Goal: Task Accomplishment & Management: Use online tool/utility

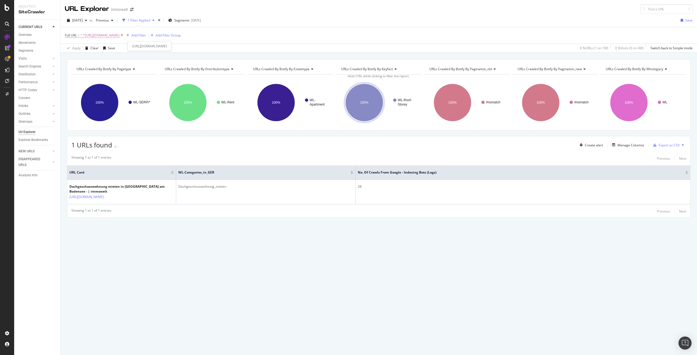
click at [124, 34] on icon at bounding box center [121, 35] width 5 height 5
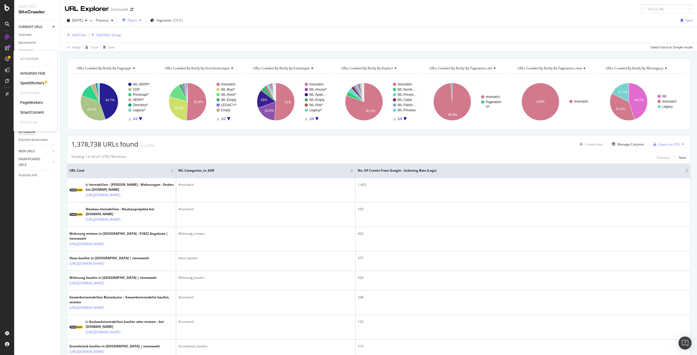
click at [33, 83] on div "SpeedWorkers" at bounding box center [32, 82] width 24 height 5
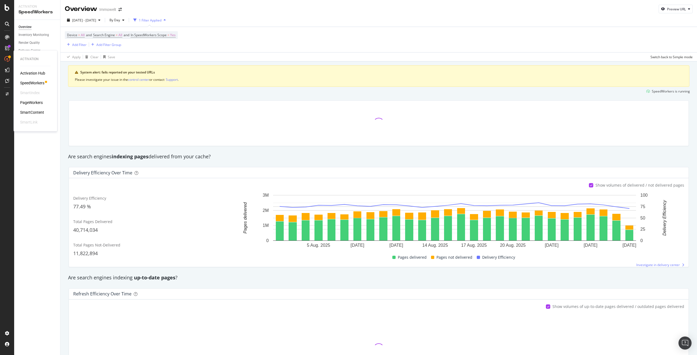
click at [31, 103] on div "PageWorkers" at bounding box center [31, 102] width 23 height 5
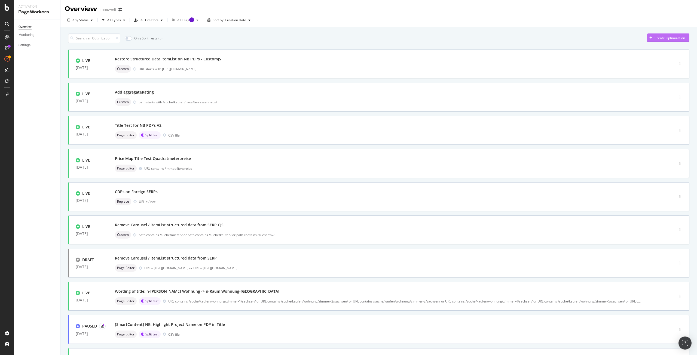
click at [670, 37] on div "Create Optimization" at bounding box center [669, 38] width 30 height 5
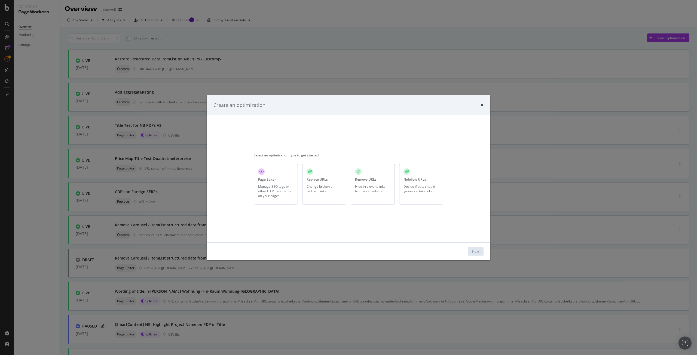
click at [273, 189] on div "Manage SEO tags or other HTML elements on your pages" at bounding box center [275, 191] width 35 height 14
click at [476, 251] on div "Next" at bounding box center [475, 251] width 7 height 5
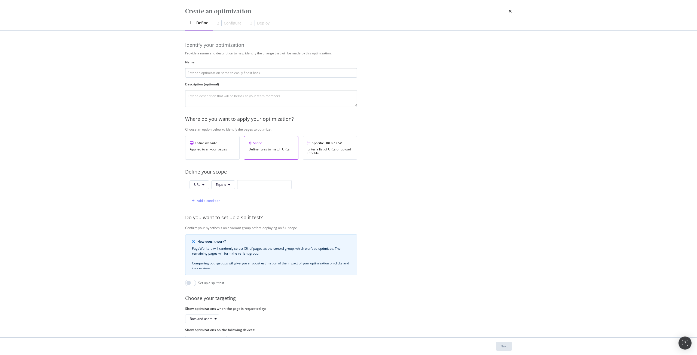
click at [232, 73] on input "modal" at bounding box center [271, 73] width 172 height 10
click at [265, 72] on input "modal" at bounding box center [271, 73] width 172 height 10
paste input "Anchor text testing"
click at [188, 73] on input "Anchor text testing" at bounding box center [271, 73] width 172 height 10
click at [229, 73] on input "IWT-Anchor text testing" at bounding box center [271, 73] width 172 height 10
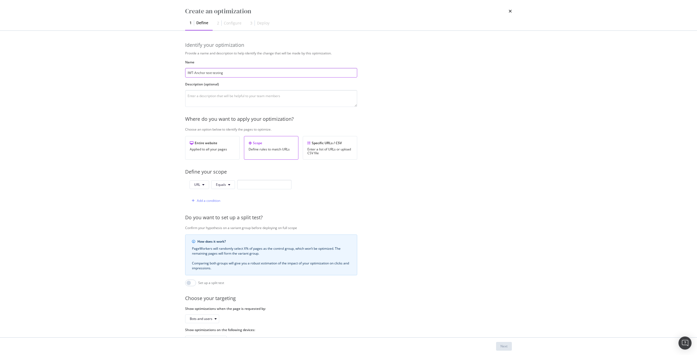
click at [206, 73] on input "IWT-Anchor text testing" at bounding box center [271, 73] width 172 height 10
click at [236, 73] on input "IWT-Anchor text testing" at bounding box center [271, 73] width 172 height 10
paste input "/suche/mieten/wohnung/preis--900/zim"
drag, startPoint x: 290, startPoint y: 73, endPoint x: 224, endPoint y: 74, distance: 65.6
click at [224, 74] on input "IWT-Anchor text testing /suche/mieten/wohnung/preis--900/zim" at bounding box center [271, 73] width 172 height 10
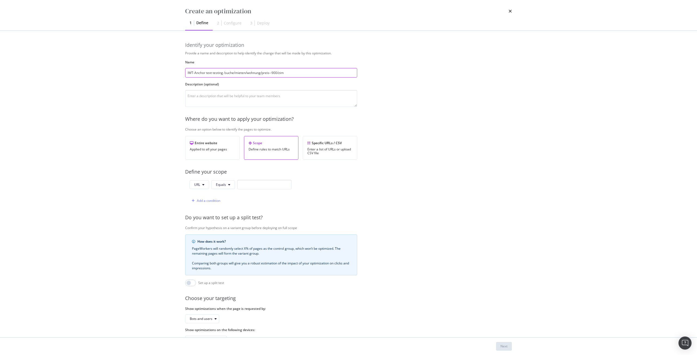
paste input "Studentenwohnung mieten"
click at [224, 73] on input "IWT-Anchor text testing Studentenwohnung mieten" at bounding box center [271, 73] width 172 height 10
click at [272, 73] on input "IWT-Anchor text testing for "Studentenwohnung mieten" at bounding box center [271, 73] width 172 height 10
type input "IWT-Anchor text testing for "Studentenwohnung mieten""
click at [216, 97] on textarea "modal" at bounding box center [271, 98] width 172 height 17
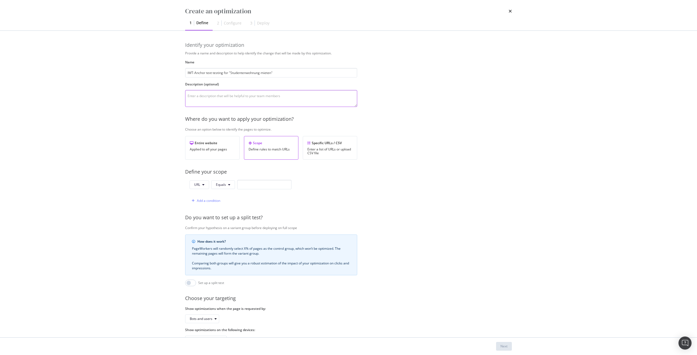
paste textarea "/suche/mieten/wohnung/preis--900/[PERSON_NAME]-1/"
type textarea "/suche/mieten/wohnung/preis--900/[PERSON_NAME]-1/"
click at [393, 130] on div "Choose an option below to identify the pages to optimize." at bounding box center [361, 129] width 353 height 5
click at [275, 152] on div "Scope Define rules to match URLs" at bounding box center [271, 148] width 54 height 24
click at [217, 186] on span "Equals" at bounding box center [221, 184] width 10 height 5
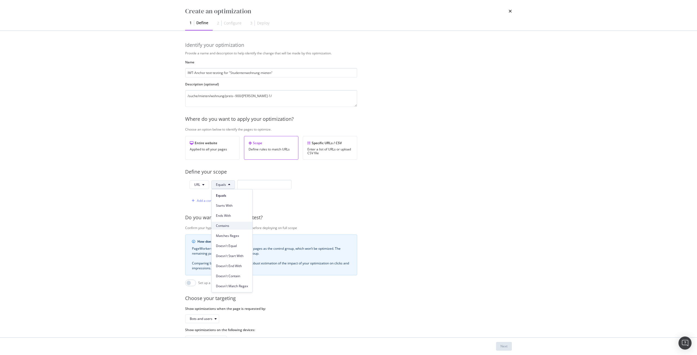
click at [233, 224] on span "Contains" at bounding box center [232, 225] width 32 height 5
click at [257, 186] on input "modal" at bounding box center [267, 185] width 54 height 10
paste input "/suche/mieten/wohnung/preis--900/[PERSON_NAME]-1/"
type input "/suche/mieten/wohnung/preis--900/[PERSON_NAME]-1/"
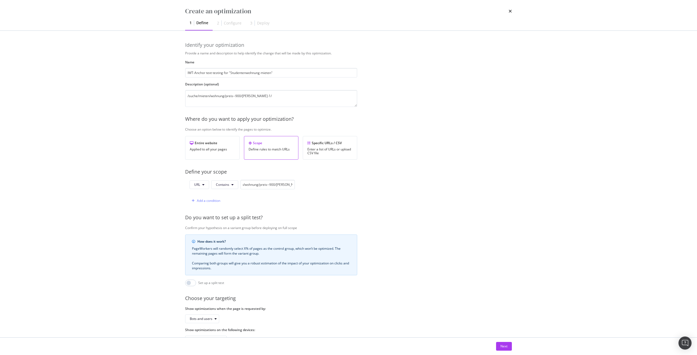
scroll to position [0, 0]
click at [315, 193] on div "URL Contains /suche/mieten/wohnung/preis--900/[PERSON_NAME]-1/ Add a condition" at bounding box center [271, 193] width 172 height 26
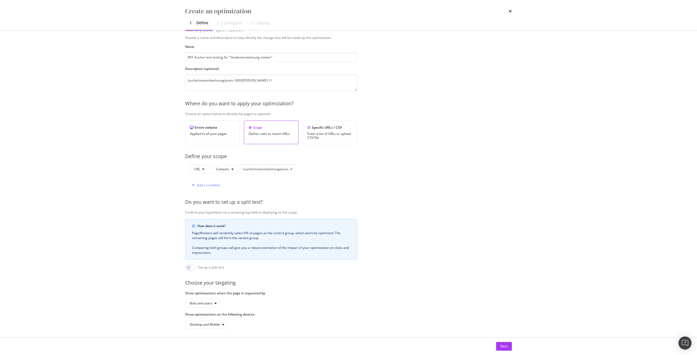
scroll to position [22, 0]
click at [207, 180] on div "Add a condition" at bounding box center [208, 182] width 23 height 5
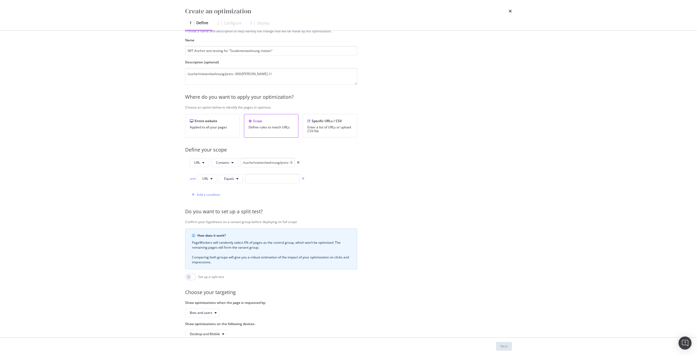
click at [303, 179] on icon "times" at bounding box center [303, 178] width 2 height 3
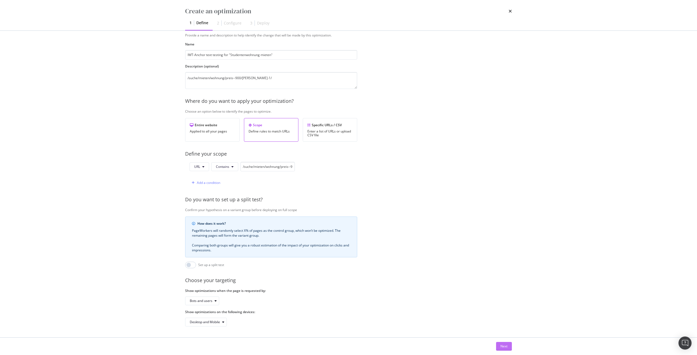
click at [504, 345] on div "Next" at bounding box center [503, 346] width 7 height 5
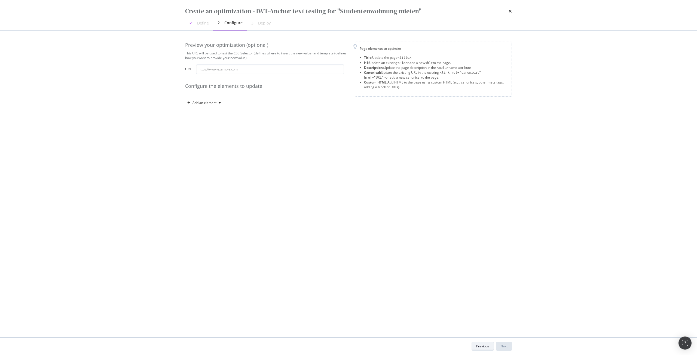
scroll to position [0, 0]
click at [275, 69] on input "modal" at bounding box center [270, 69] width 148 height 10
paste input "[URL][DOMAIN_NAME][PERSON_NAME]"
type input "[URL][DOMAIN_NAME][PERSON_NAME]"
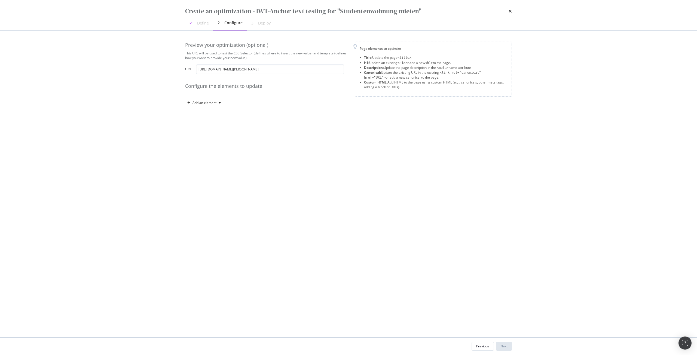
click at [256, 123] on div "Preview your optimization (optional) This URL will be used to test the CSS Sele…" at bounding box center [348, 184] width 327 height 285
click at [219, 103] on icon "modal" at bounding box center [219, 102] width 2 height 3
click at [210, 148] on div "Custom HTML" at bounding box center [209, 149] width 21 height 5
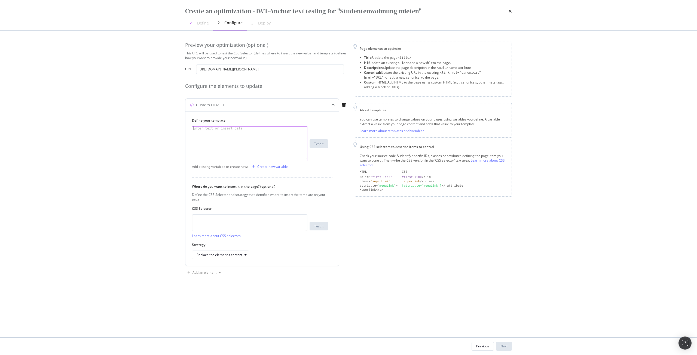
click at [207, 130] on div "Enter text or insert data" at bounding box center [217, 129] width 51 height 4
click at [234, 126] on div "Define your template Enter text or insert data XXXXXXXXXXXXXXXXXXXXXXXXXXXXXXXX…" at bounding box center [260, 139] width 136 height 43
click at [229, 132] on div "modal" at bounding box center [249, 148] width 115 height 42
paste textarea "<a serpkey="" tabindex="0" data-react-aria-pressable="true" target="_self" clas…"
type textarea "<a serpkey="" tabindex="0" data-react-aria-pressable="true" target="_self" clas…"
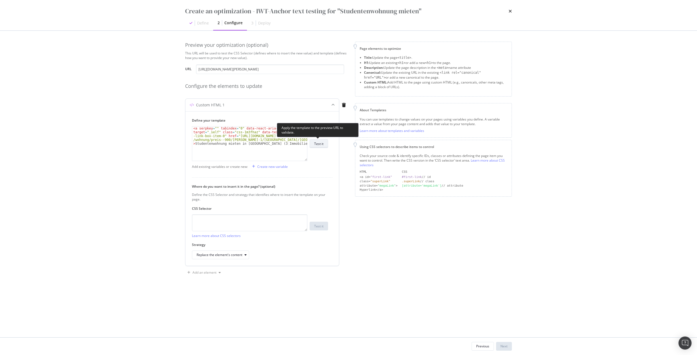
click at [315, 145] on div "Test it" at bounding box center [318, 143] width 9 height 5
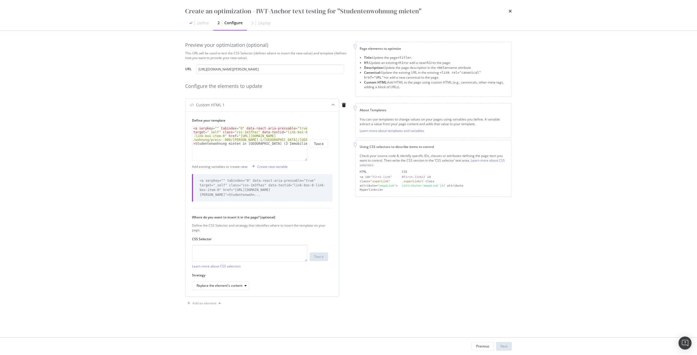
click at [223, 106] on div "Custom HTML 1" at bounding box center [210, 104] width 29 height 5
click at [225, 286] on div "Replace the element's content" at bounding box center [219, 285] width 46 height 3
click at [236, 329] on div "Replace the element's content" at bounding box center [223, 331] width 49 height 5
click at [281, 312] on div "Preview your optimization (optional) This URL will be used to test the CSS Sele…" at bounding box center [348, 180] width 327 height 277
